Goal: Transaction & Acquisition: Purchase product/service

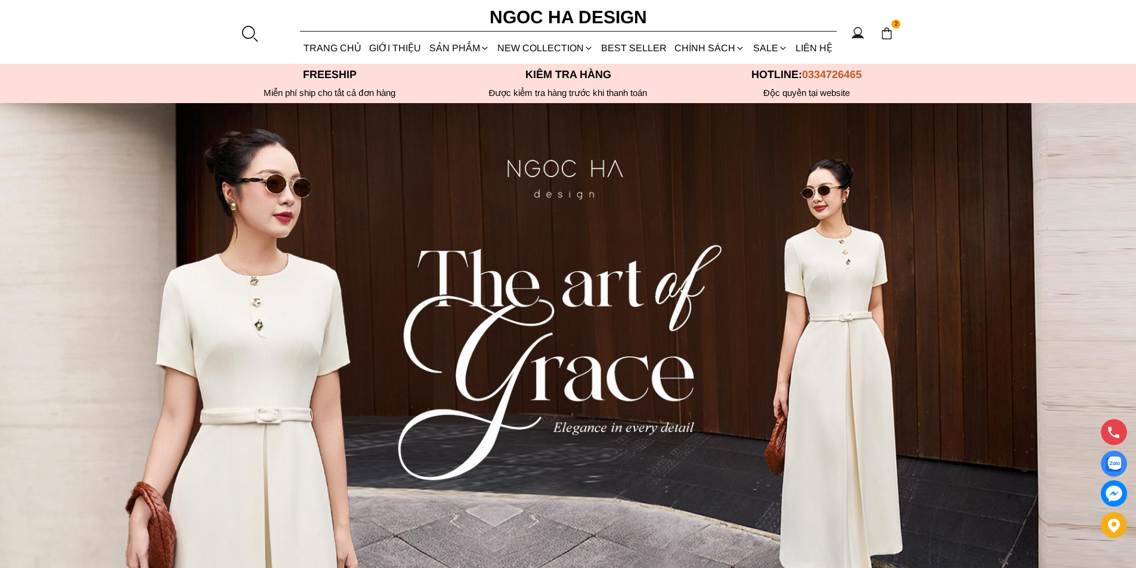
click at [767, 53] on link "SALE" at bounding box center [770, 48] width 42 height 32
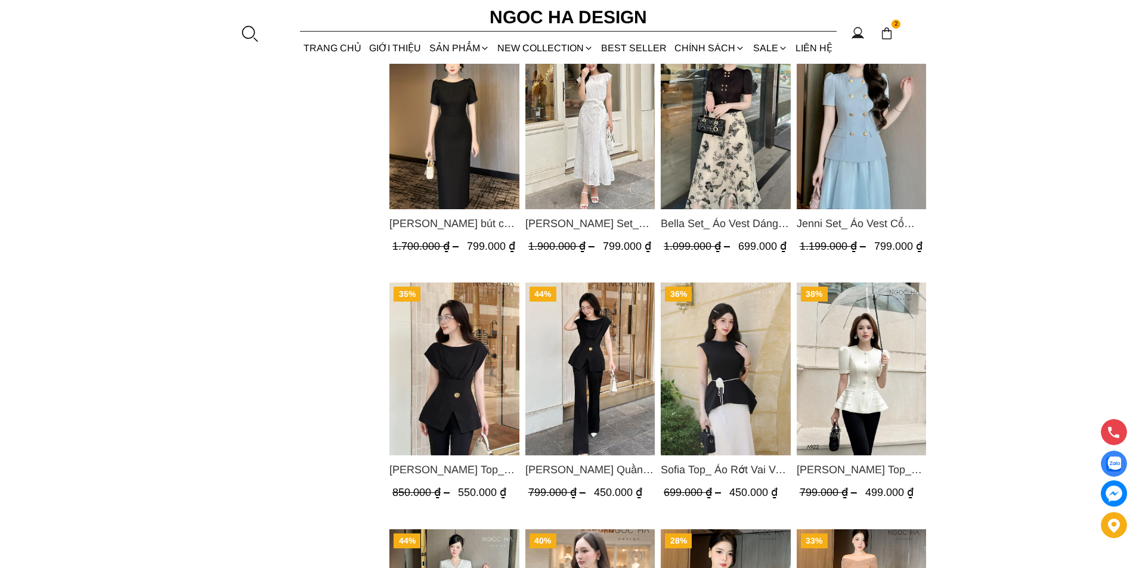
scroll to position [1432, 0]
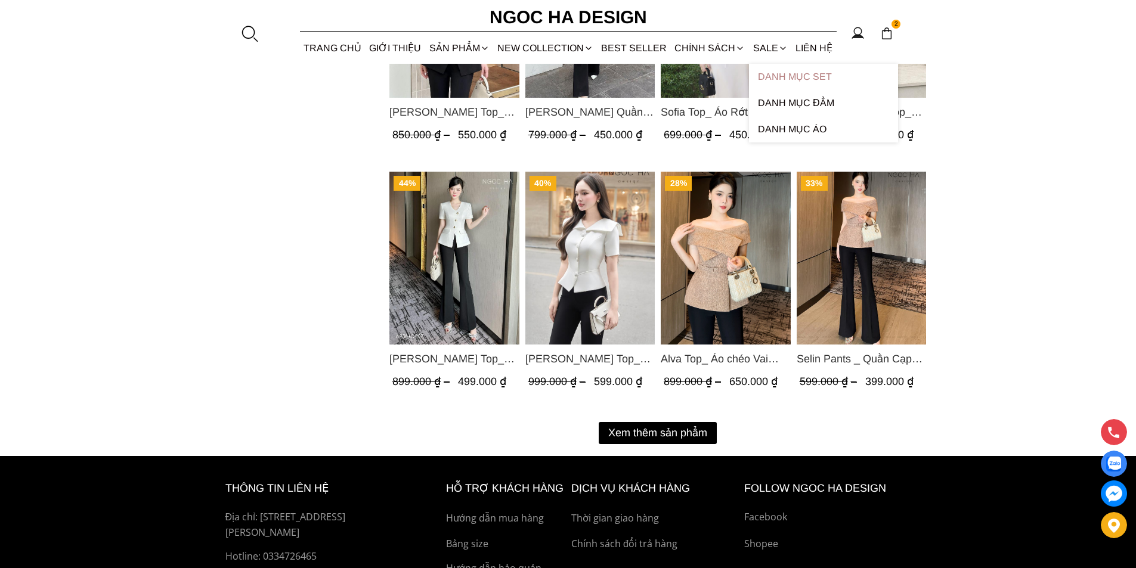
click at [776, 68] on link "Danh Mục Set" at bounding box center [823, 77] width 149 height 26
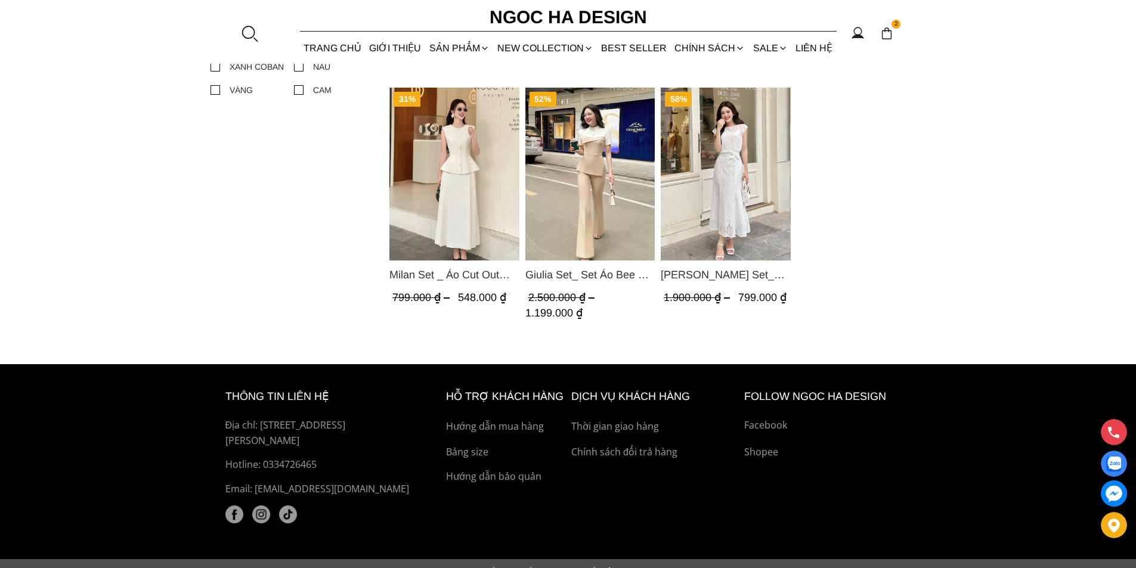
scroll to position [418, 0]
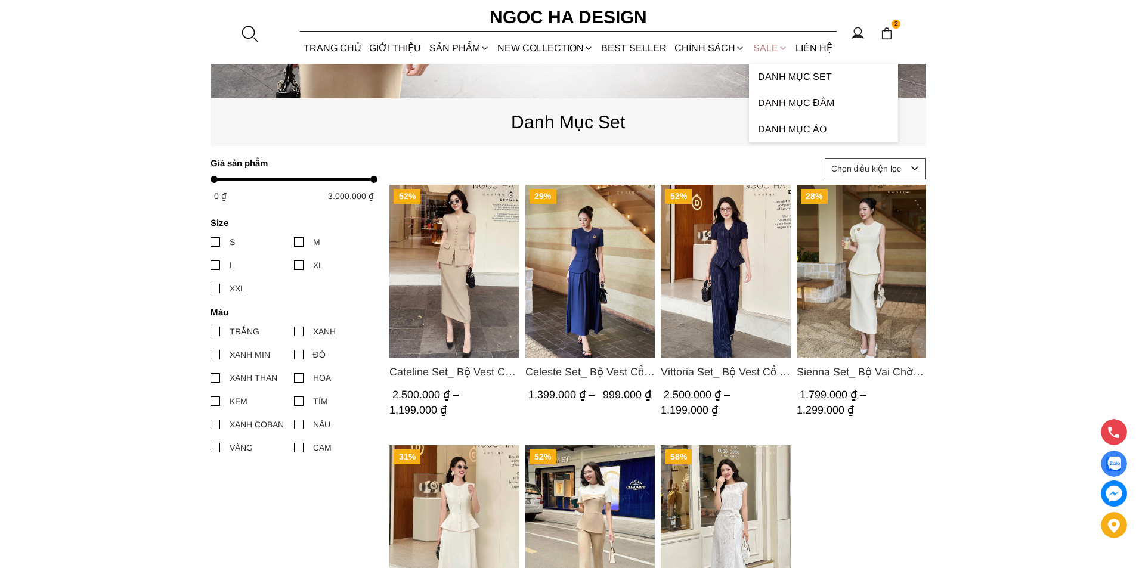
click at [767, 48] on link "SALE" at bounding box center [770, 48] width 42 height 32
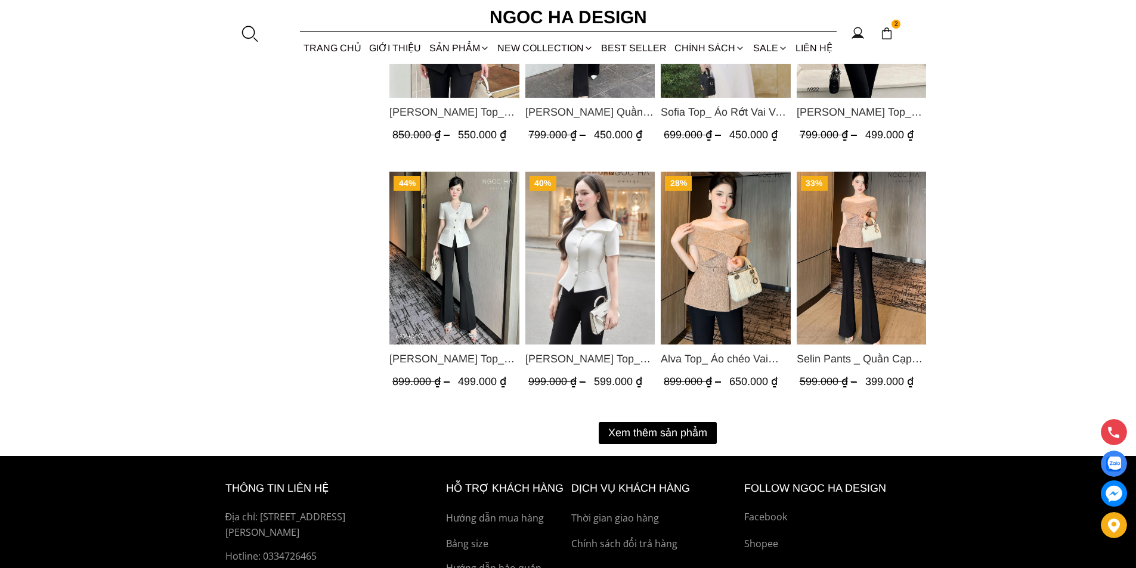
scroll to position [1552, 0]
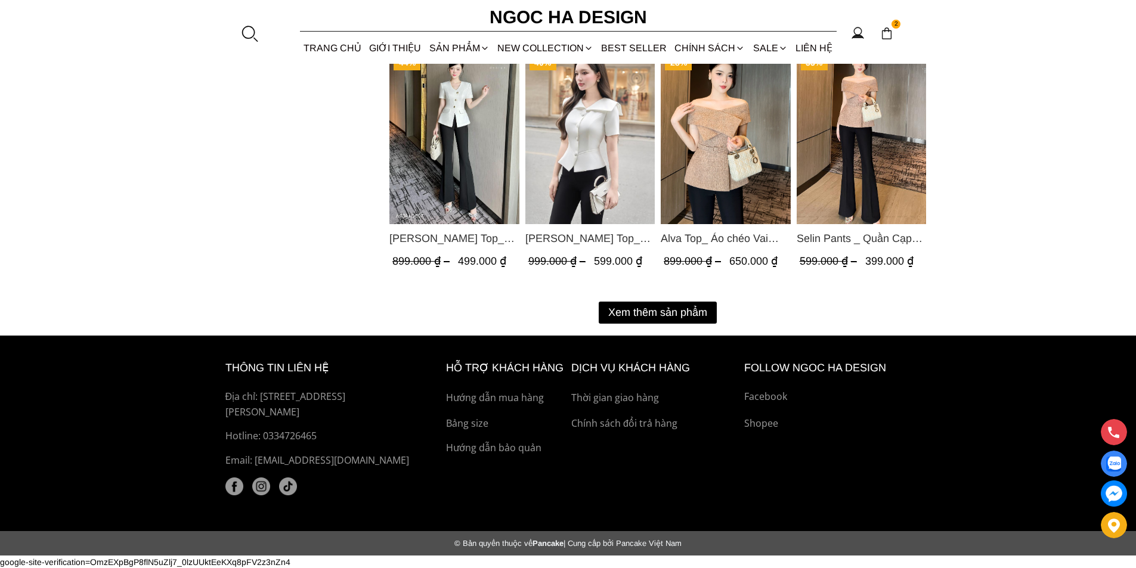
click at [708, 307] on button "Xem thêm sản phẩm" at bounding box center [658, 313] width 118 height 22
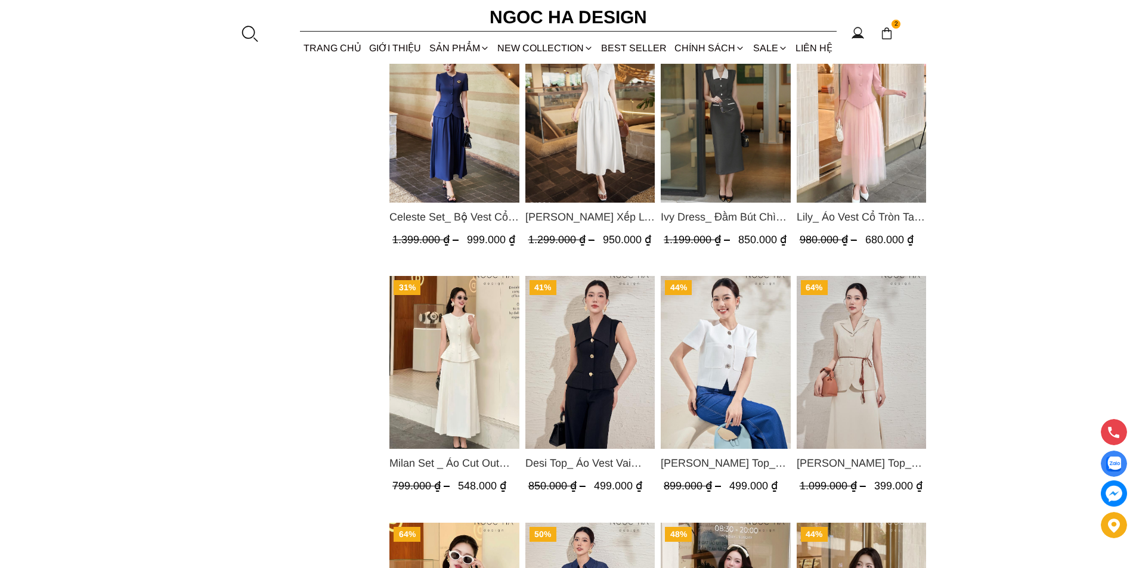
scroll to position [2626, 0]
